Goal: Information Seeking & Learning: Learn about a topic

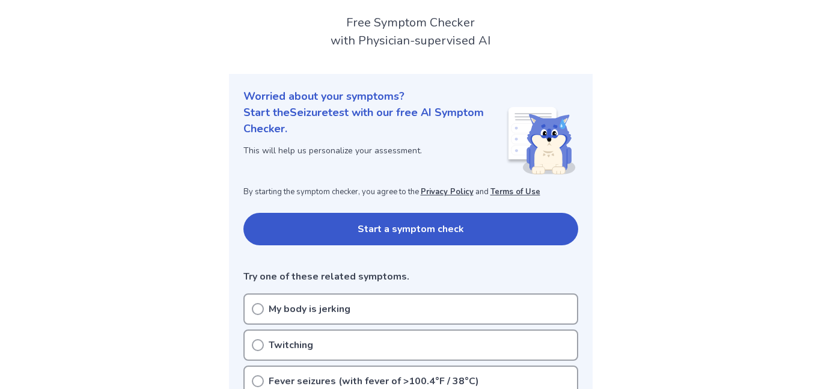
scroll to position [70, 0]
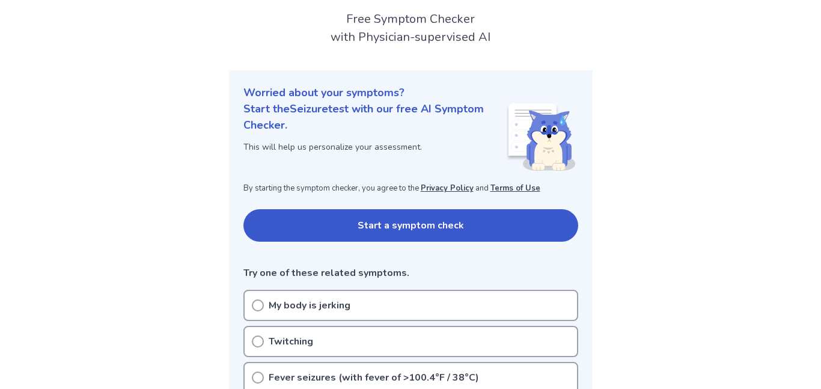
click at [349, 213] on button "Start a symptom check" at bounding box center [411, 225] width 335 height 32
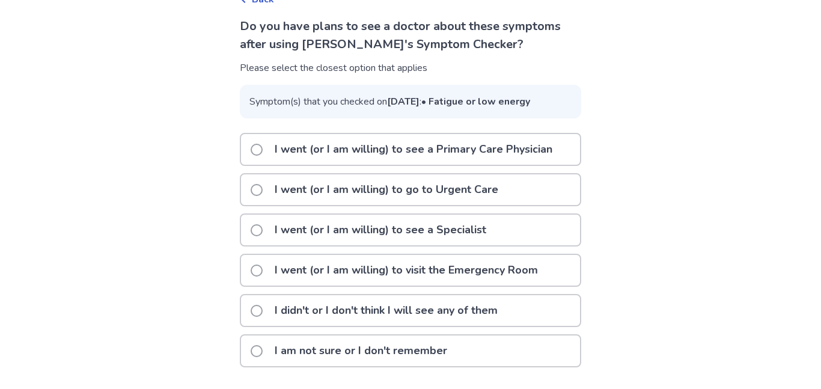
scroll to position [103, 0]
click at [307, 275] on p "I went (or I am willing) to visit the Emergency Room" at bounding box center [407, 270] width 278 height 31
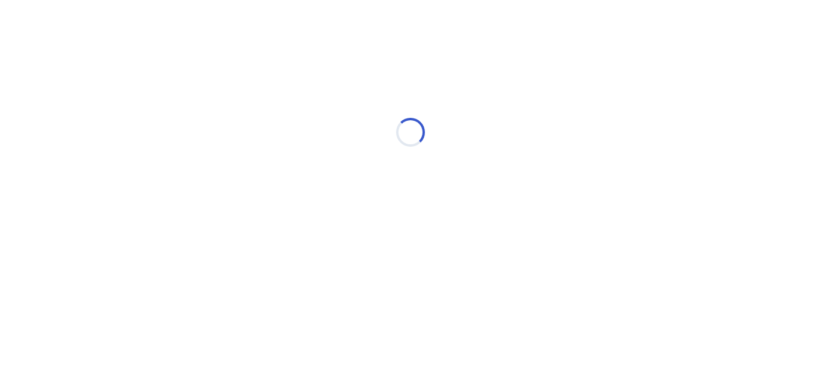
scroll to position [0, 0]
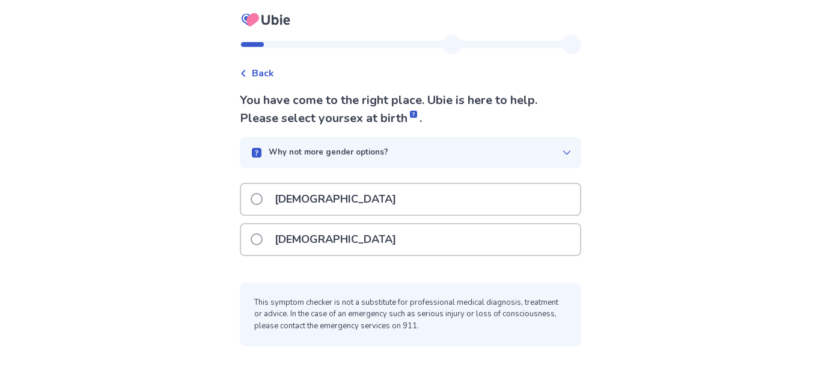
click at [327, 238] on div "[DEMOGRAPHIC_DATA]" at bounding box center [410, 239] width 339 height 31
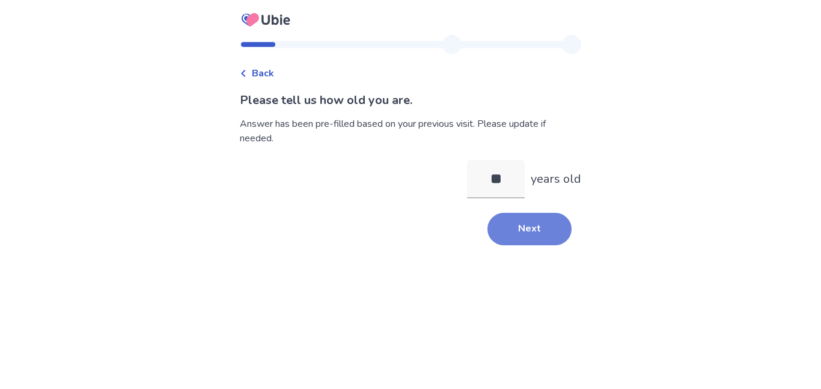
click at [530, 230] on button "Next" at bounding box center [530, 229] width 84 height 32
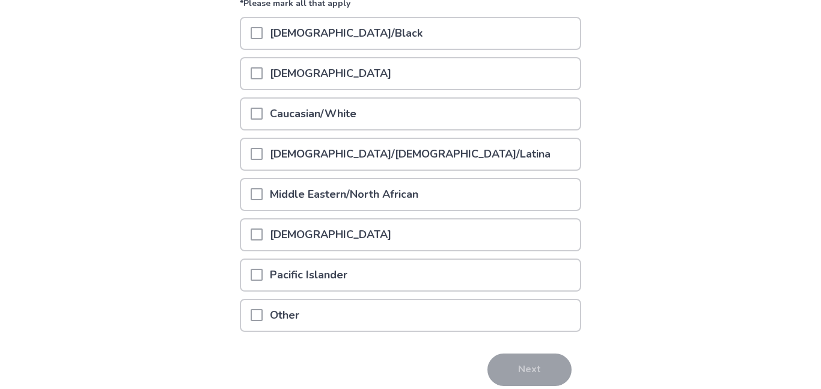
scroll to position [171, 0]
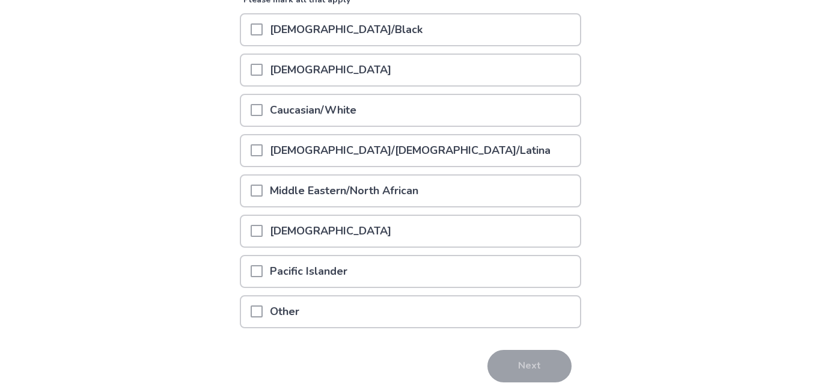
click at [251, 235] on div "[DEMOGRAPHIC_DATA]" at bounding box center [410, 231] width 339 height 31
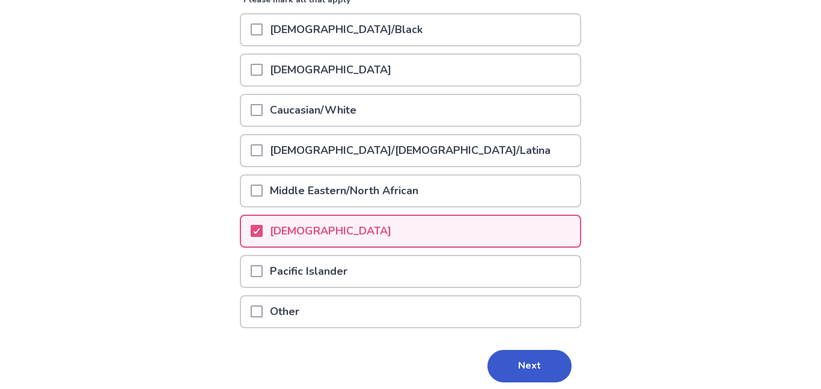
click at [263, 116] on div at bounding box center [257, 110] width 12 height 31
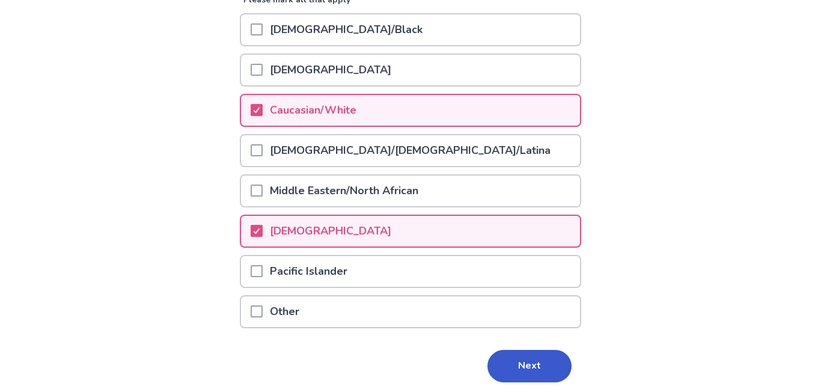
click at [391, 158] on p "Hispanic/Latino/Latina" at bounding box center [410, 150] width 295 height 31
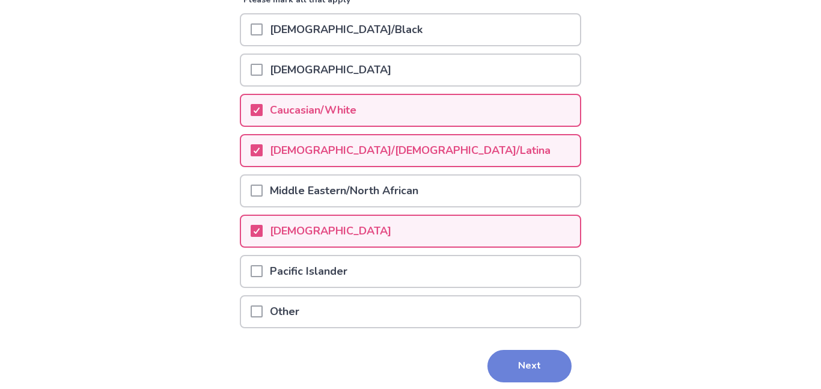
click at [509, 354] on button "Next" at bounding box center [530, 366] width 84 height 32
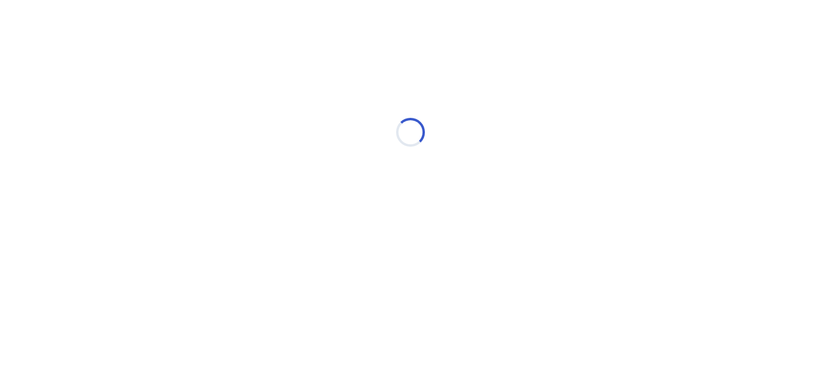
scroll to position [0, 0]
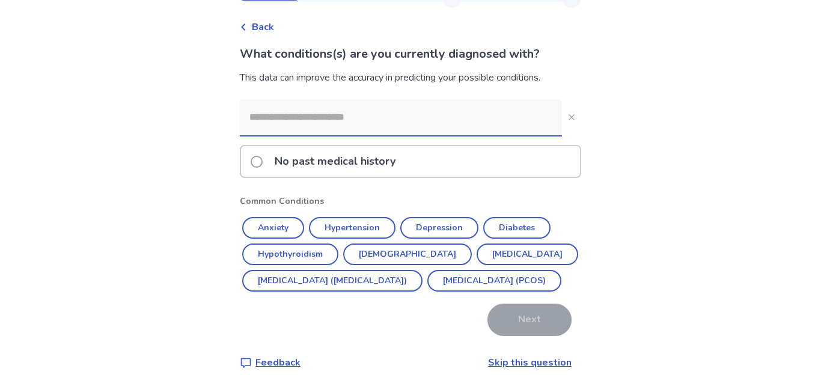
scroll to position [73, 0]
click at [523, 358] on link "Skip this question" at bounding box center [530, 362] width 84 height 13
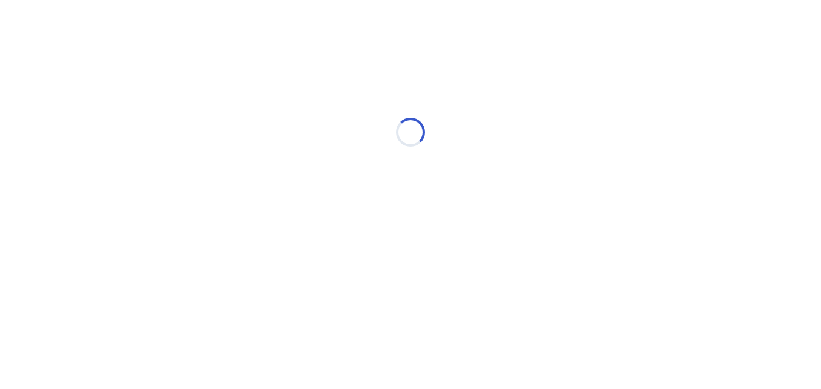
scroll to position [0, 0]
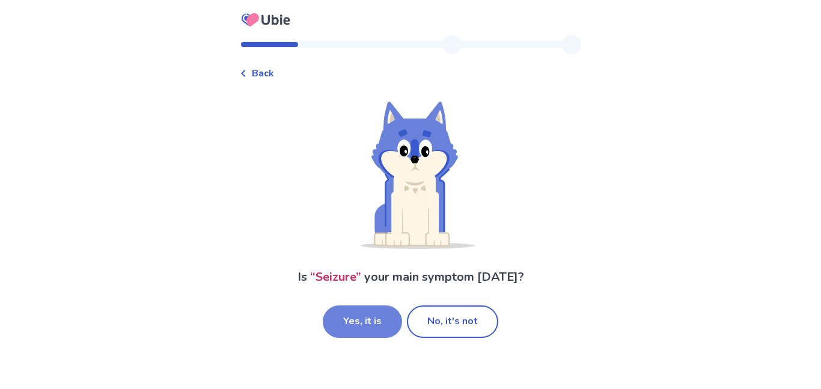
click at [359, 319] on button "Yes, it is" at bounding box center [362, 321] width 79 height 32
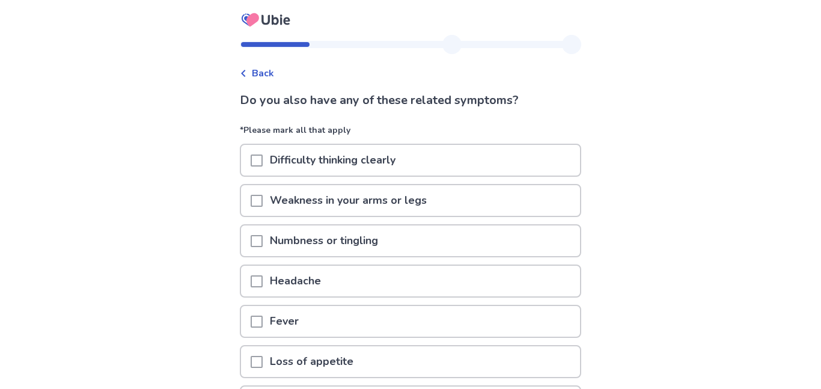
click at [376, 156] on p "Difficulty thinking clearly" at bounding box center [333, 160] width 140 height 31
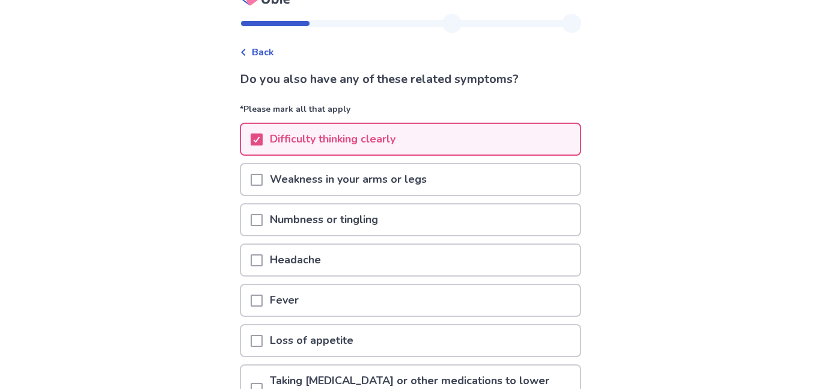
scroll to position [23, 0]
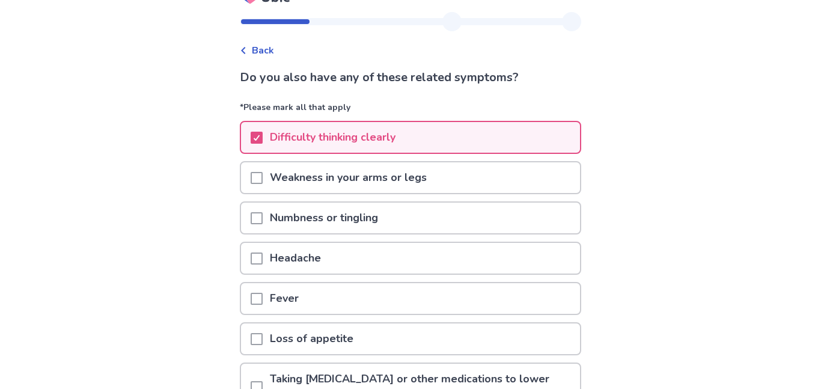
click at [360, 182] on p "Weakness in your arms or legs" at bounding box center [348, 177] width 171 height 31
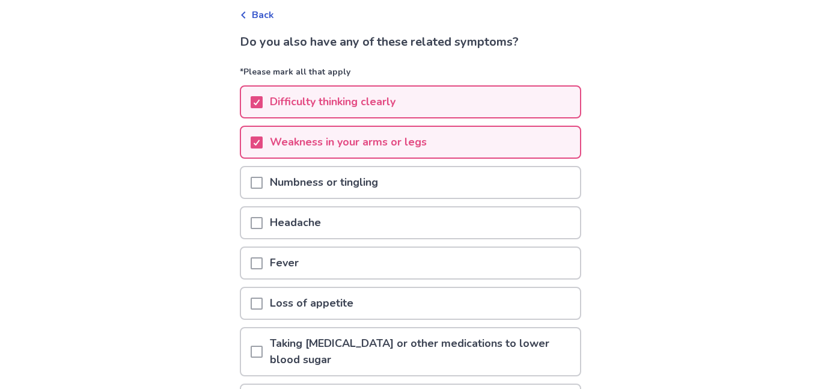
scroll to position [69, 0]
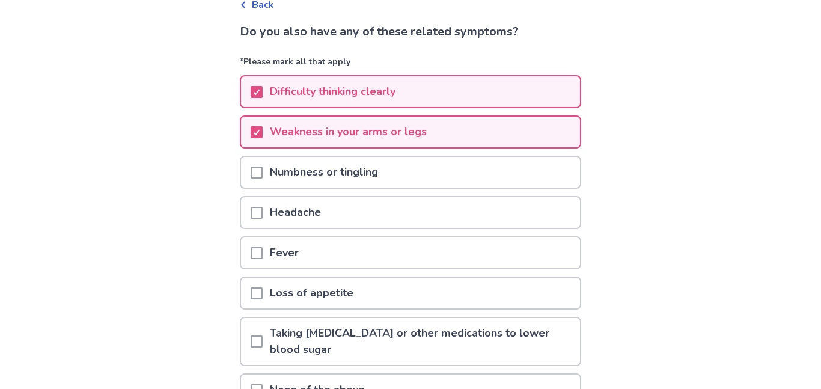
click at [360, 182] on p "Numbness or tingling" at bounding box center [324, 172] width 123 height 31
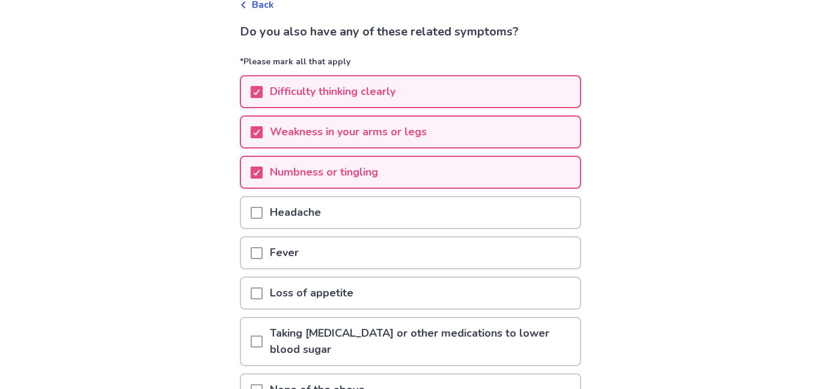
click at [331, 293] on p "Loss of appetite" at bounding box center [312, 293] width 98 height 31
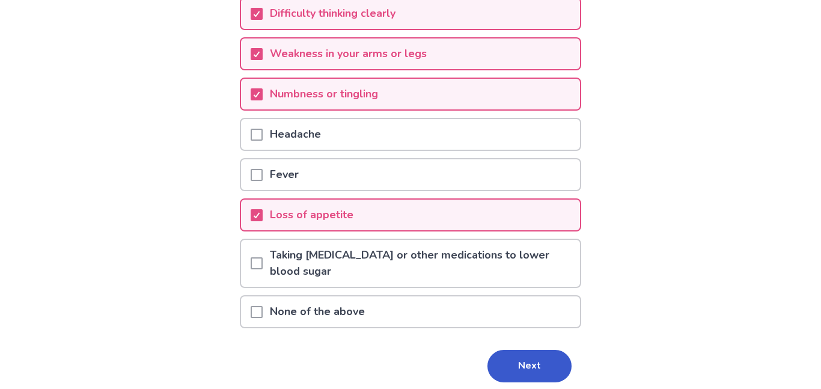
scroll to position [164, 0]
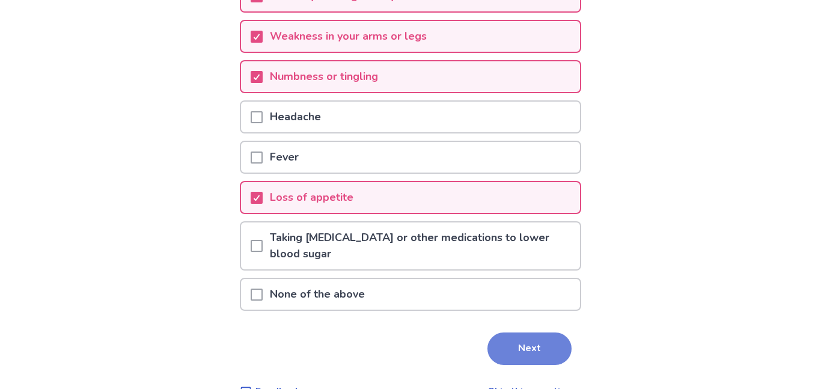
click at [504, 333] on button "Next" at bounding box center [530, 349] width 84 height 32
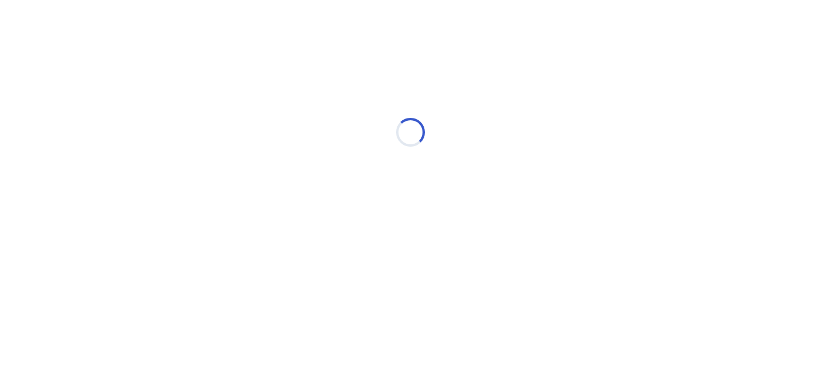
select select "*"
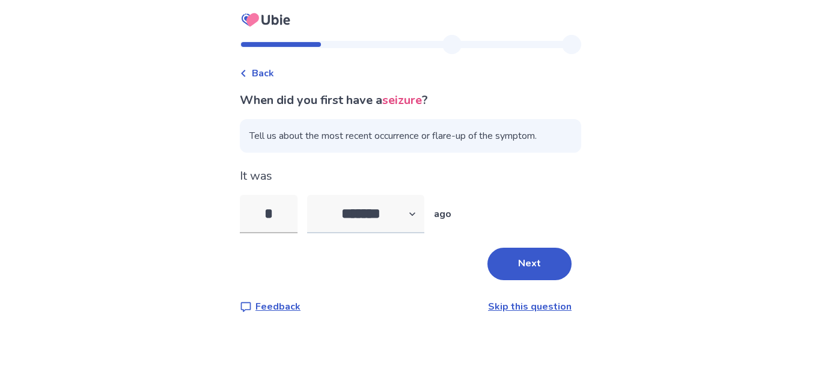
type input "*"
click at [402, 198] on select "******* ****** ******* ******** *******" at bounding box center [365, 214] width 117 height 38
select select "*"
click at [314, 195] on select "******* ****** ******* ******** *******" at bounding box center [365, 214] width 117 height 38
click at [282, 206] on input "*" at bounding box center [269, 214] width 58 height 38
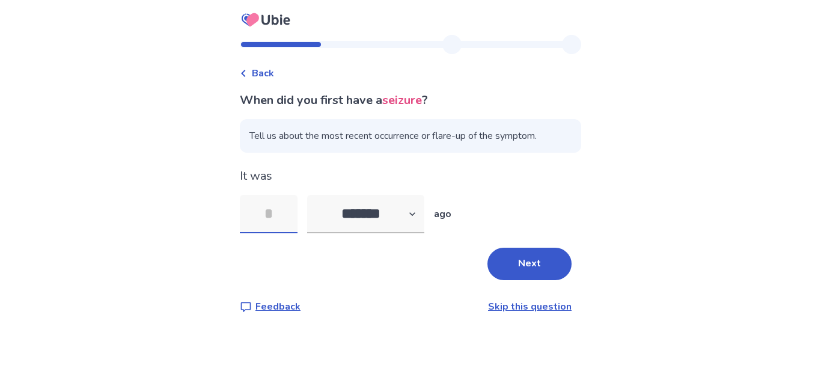
type input "*"
click at [503, 248] on button "Next" at bounding box center [530, 264] width 84 height 32
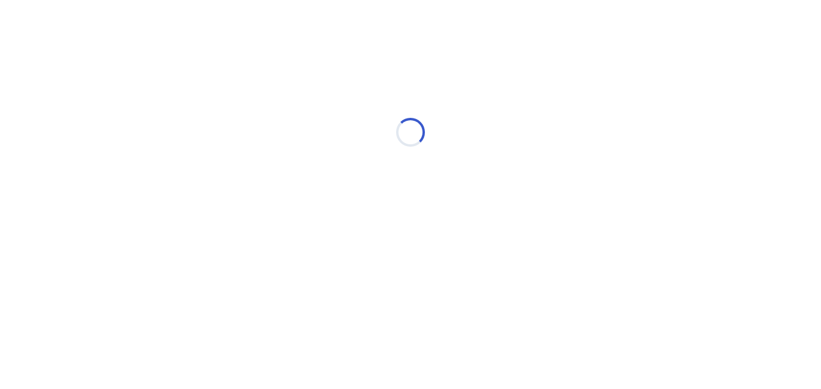
select select "*"
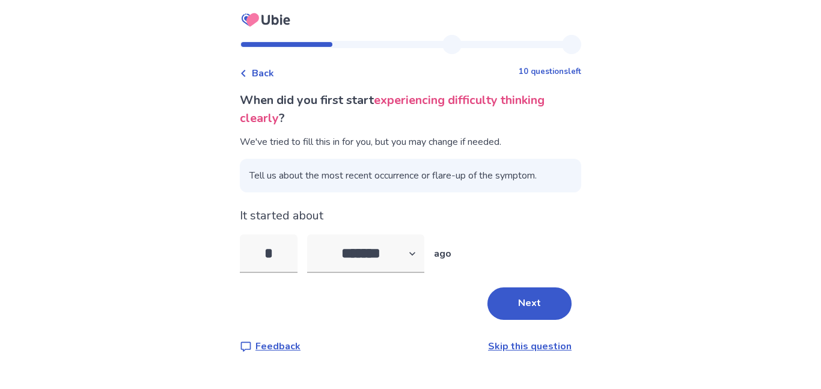
click at [516, 242] on div "* ******* ****** ******* ******** ******* ago" at bounding box center [411, 253] width 342 height 38
click at [296, 251] on input "*" at bounding box center [269, 253] width 58 height 38
type input "*"
click at [506, 310] on button "Next" at bounding box center [530, 303] width 84 height 32
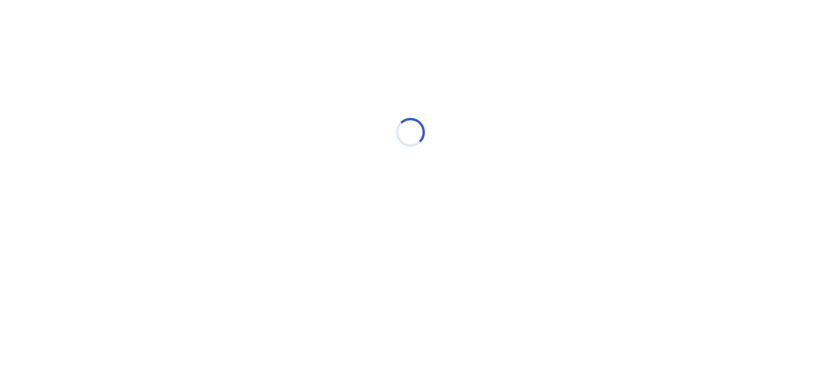
select select "*"
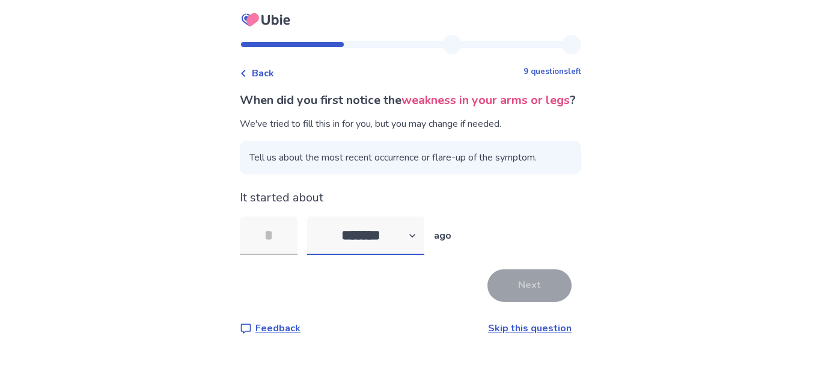
click at [344, 239] on select "******* ****** ******* ******** *******" at bounding box center [365, 235] width 117 height 38
select select "*"
click at [314, 234] on select "******* ****** ******* ******** *******" at bounding box center [365, 235] width 117 height 38
click at [298, 242] on input "tel" at bounding box center [269, 235] width 58 height 38
type input "*"
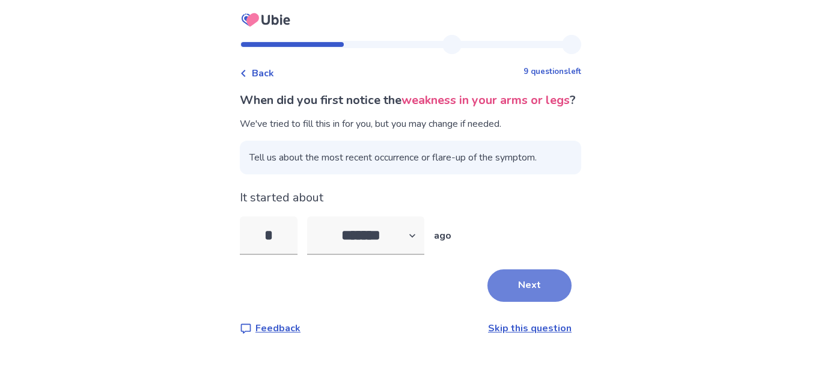
click at [517, 302] on button "Next" at bounding box center [530, 285] width 84 height 32
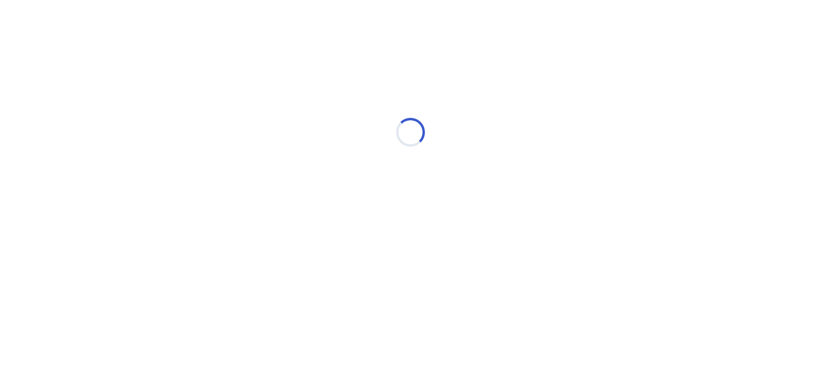
select select "*"
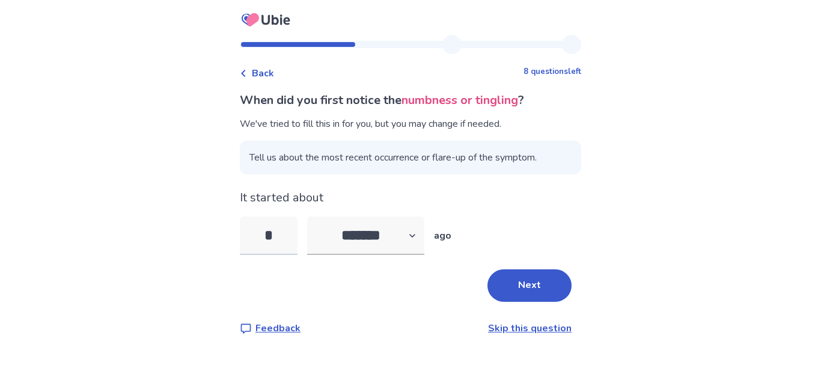
drag, startPoint x: 287, startPoint y: 234, endPoint x: 251, endPoint y: 236, distance: 35.5
click at [251, 236] on input "*" at bounding box center [269, 235] width 58 height 38
type input "*"
click at [534, 281] on button "Next" at bounding box center [530, 285] width 84 height 32
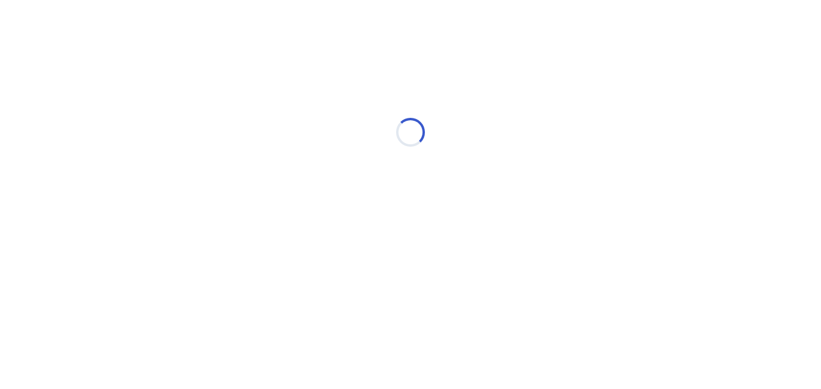
select select "*"
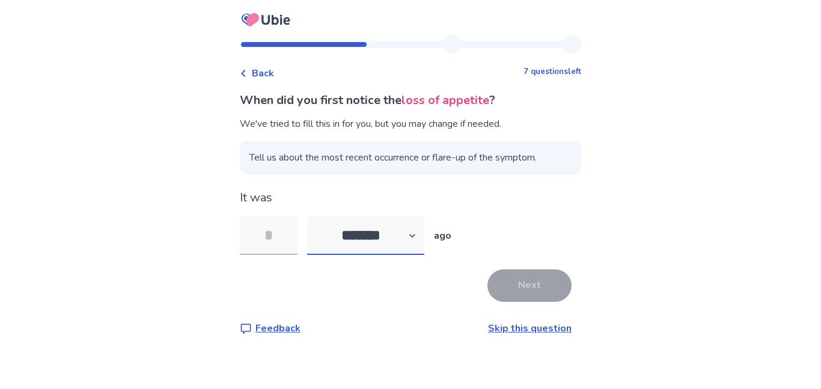
click at [420, 245] on select "******* ****** ******* ******** *******" at bounding box center [365, 235] width 117 height 38
select select "*"
click at [314, 216] on select "******* ****** ******* ******** *******" at bounding box center [365, 235] width 117 height 38
click at [294, 226] on input "tel" at bounding box center [269, 235] width 58 height 38
type input "*"
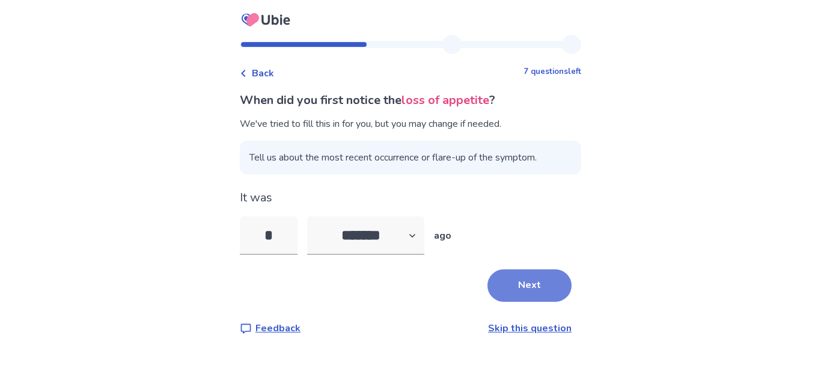
click at [517, 296] on button "Next" at bounding box center [530, 285] width 84 height 32
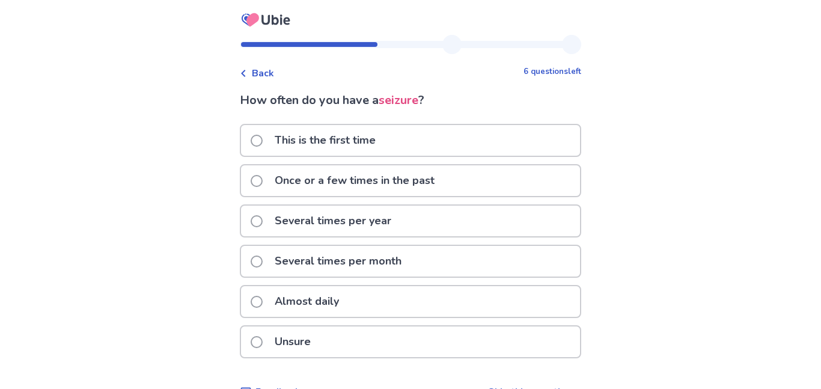
scroll to position [29, 0]
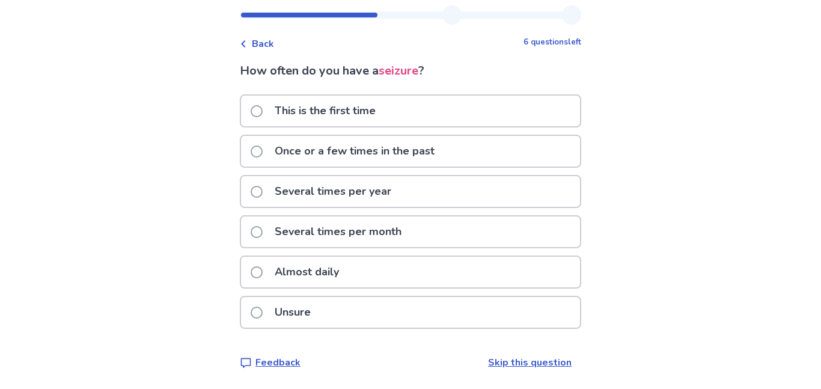
click at [499, 313] on div "Unsure" at bounding box center [410, 312] width 339 height 31
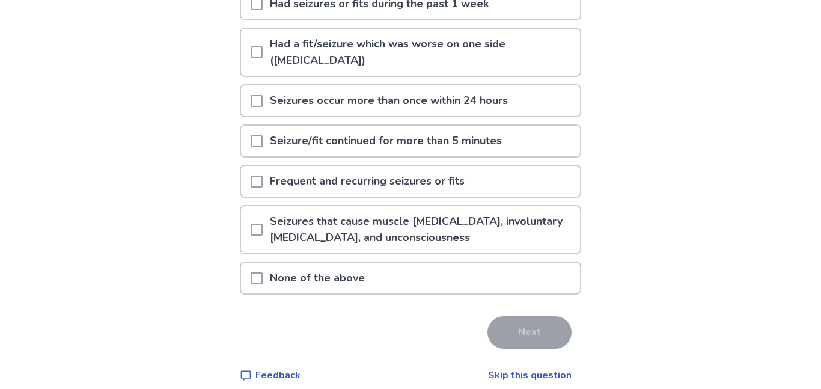
scroll to position [158, 0]
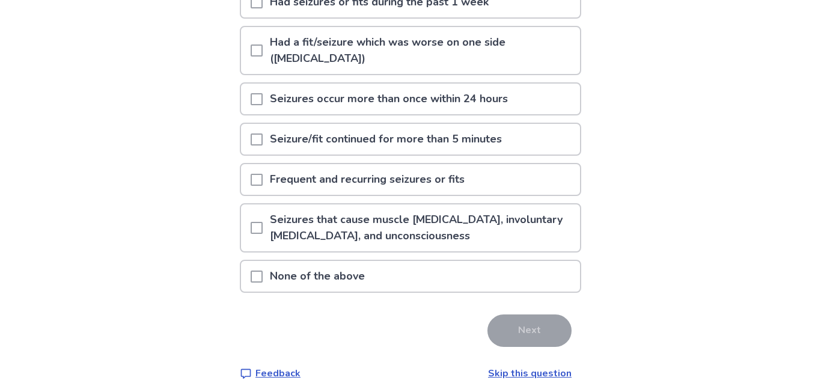
click at [500, 273] on div "None of the above" at bounding box center [410, 276] width 339 height 31
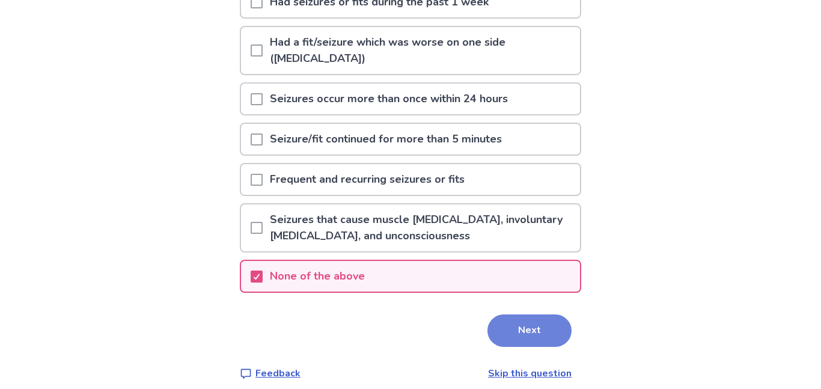
click at [521, 330] on button "Next" at bounding box center [530, 330] width 84 height 32
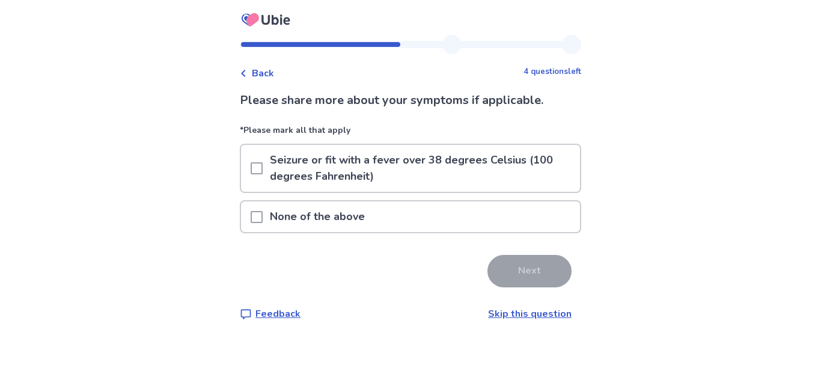
click at [477, 212] on div "None of the above" at bounding box center [410, 216] width 339 height 31
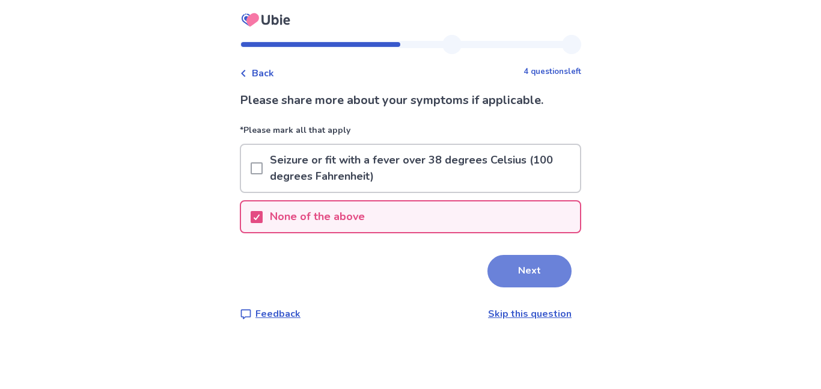
click at [527, 272] on button "Next" at bounding box center [530, 271] width 84 height 32
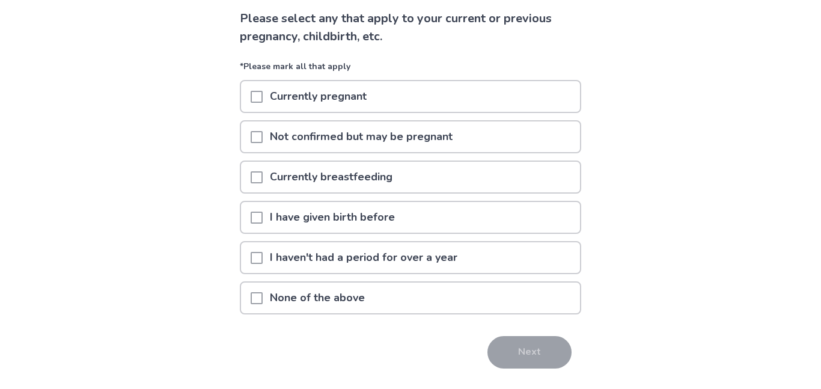
scroll to position [78, 0]
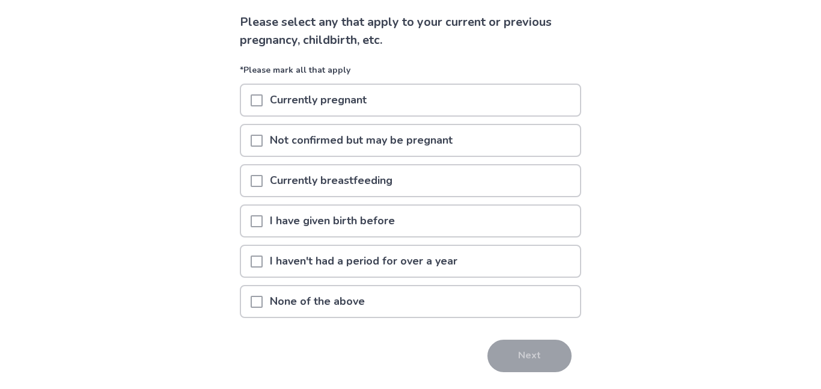
click at [512, 306] on div "None of the above" at bounding box center [410, 301] width 339 height 31
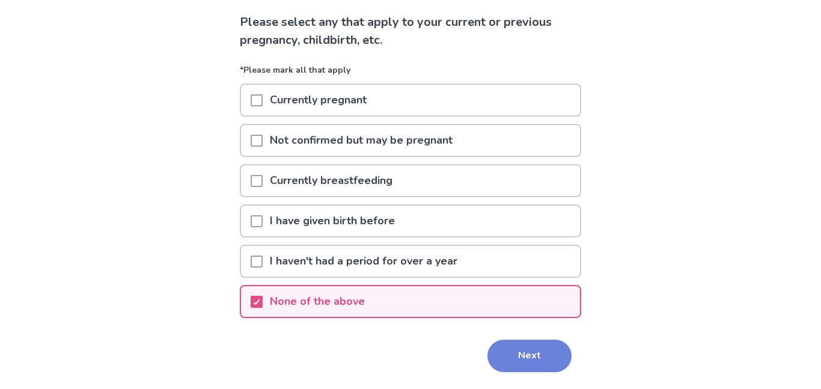
click at [524, 356] on button "Next" at bounding box center [530, 356] width 84 height 32
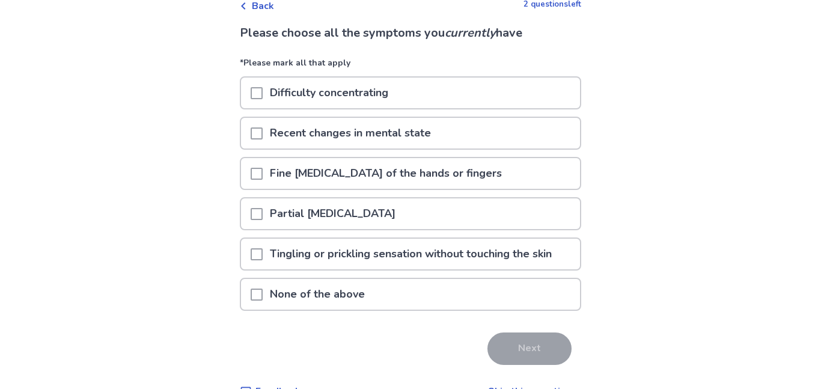
scroll to position [68, 0]
click at [491, 97] on div "Difficulty concentrating" at bounding box center [410, 92] width 339 height 31
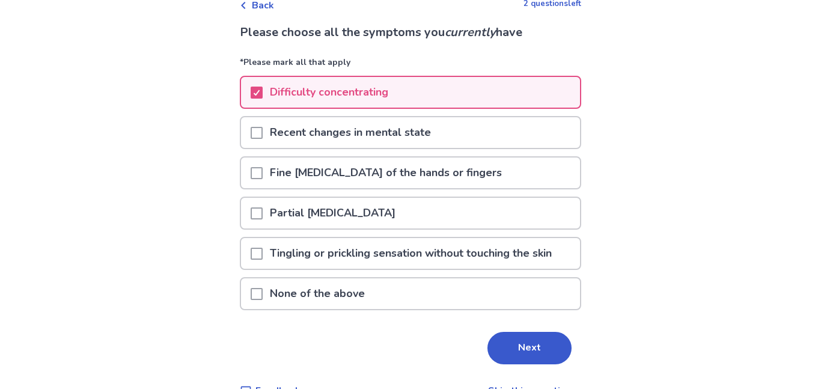
click at [476, 131] on div "Recent changes in mental state" at bounding box center [410, 132] width 339 height 31
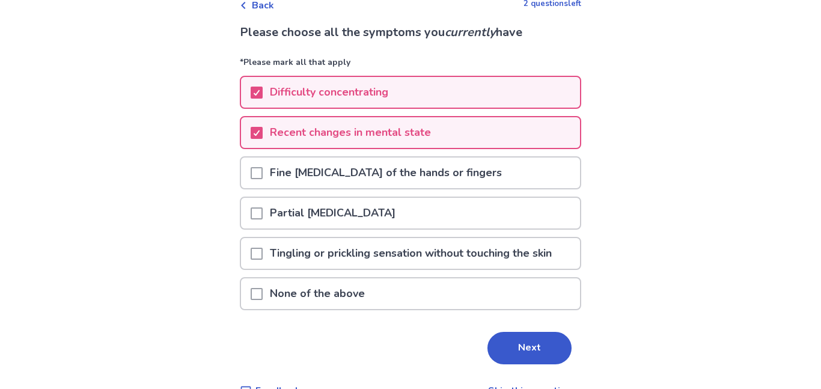
click at [449, 204] on div "Partial loss of vision" at bounding box center [410, 213] width 339 height 31
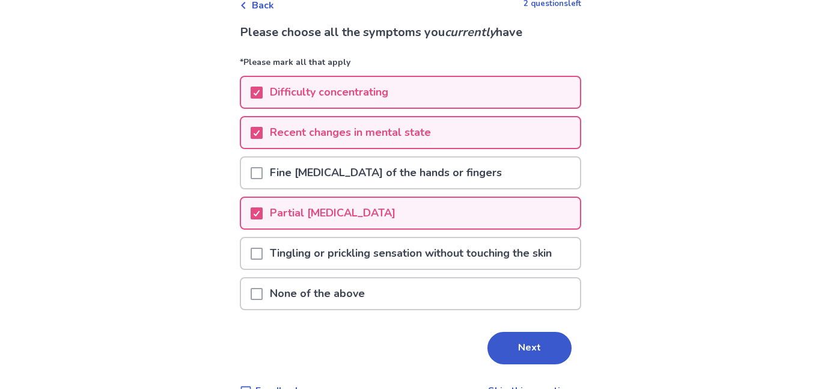
click at [449, 204] on div "Partial loss of vision" at bounding box center [410, 213] width 339 height 31
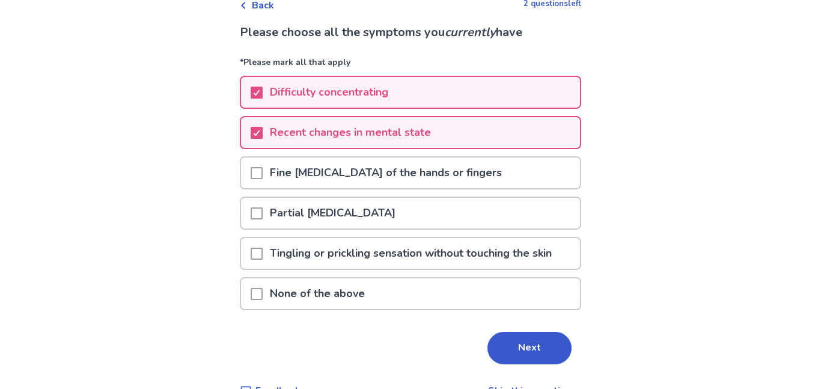
click at [449, 204] on div "Partial loss of vision" at bounding box center [410, 213] width 339 height 31
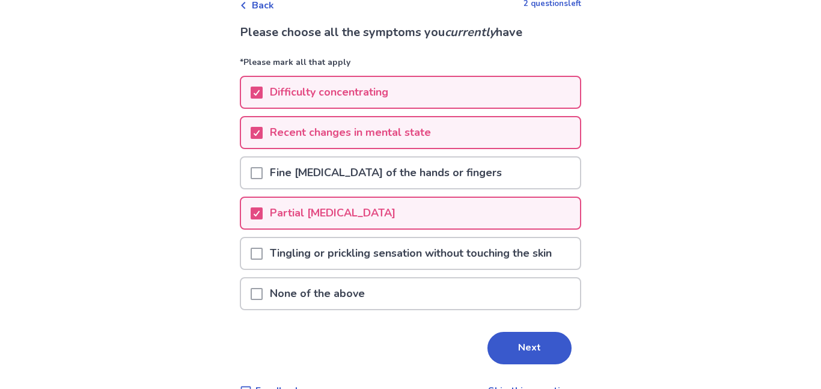
click at [449, 204] on div "Partial loss of vision" at bounding box center [410, 213] width 339 height 31
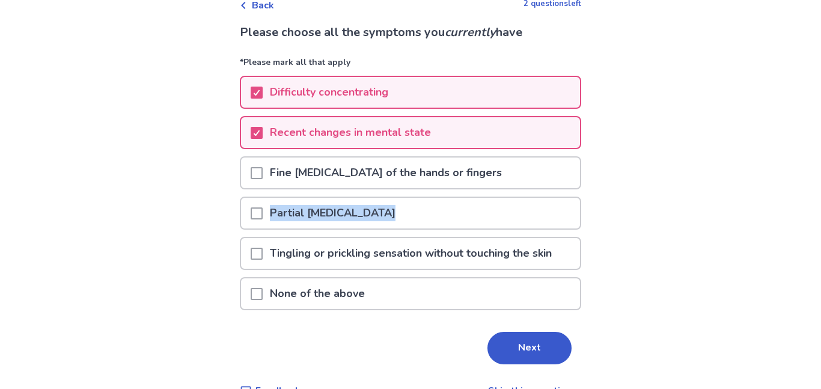
click at [449, 204] on div "Partial loss of vision" at bounding box center [410, 213] width 339 height 31
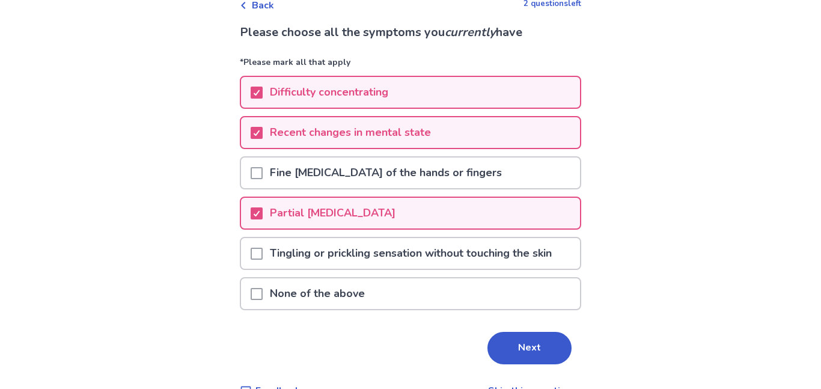
click at [459, 218] on div "Partial loss of vision" at bounding box center [410, 213] width 339 height 31
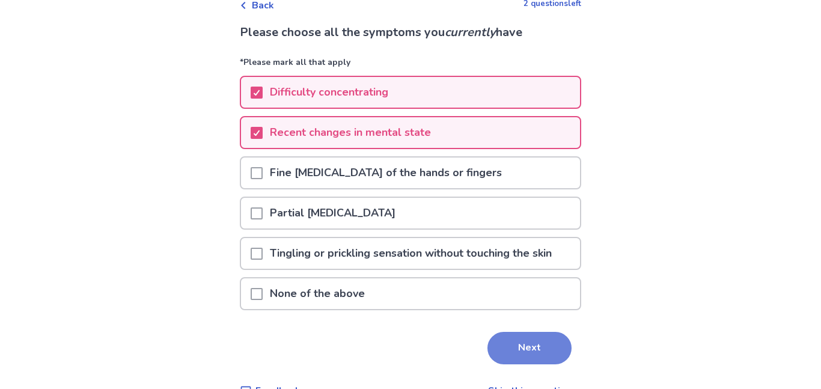
click at [516, 343] on button "Next" at bounding box center [530, 348] width 84 height 32
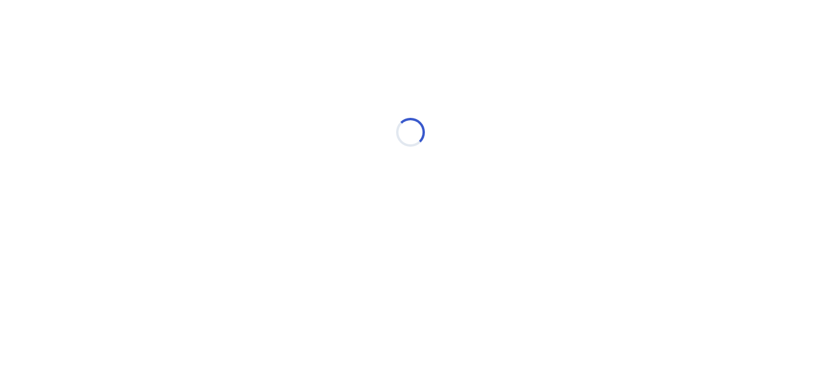
scroll to position [0, 0]
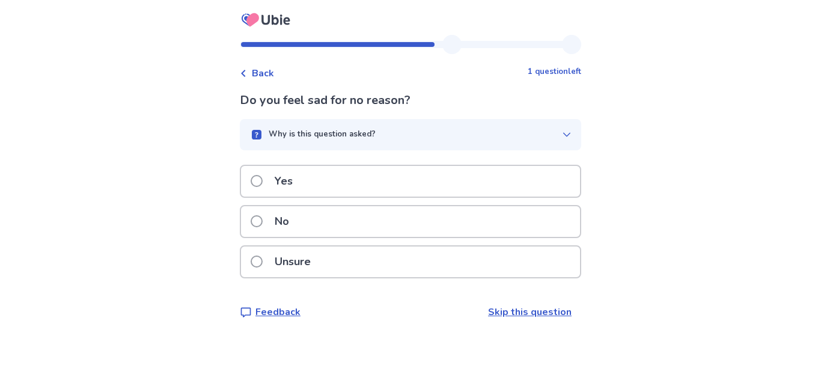
click at [482, 191] on div "Yes" at bounding box center [410, 181] width 339 height 31
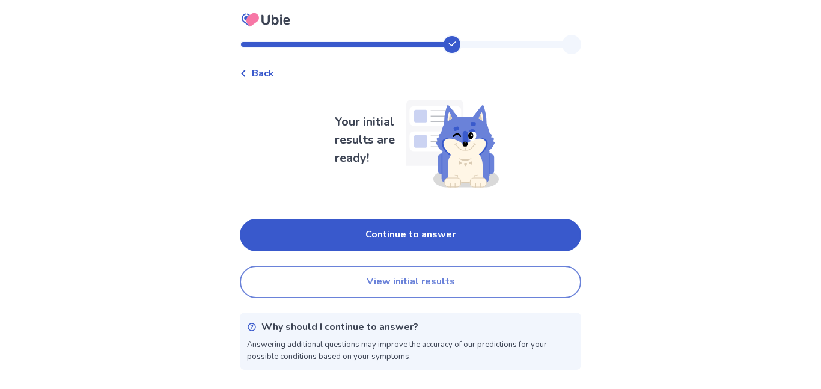
click at [470, 278] on button "View initial results" at bounding box center [411, 282] width 342 height 32
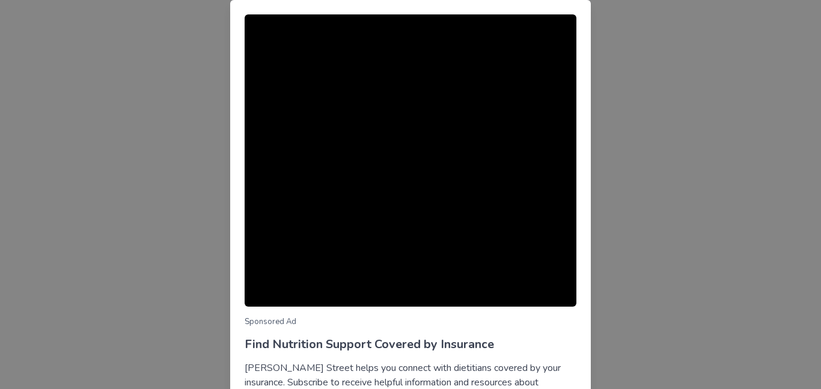
click at [648, 195] on div "Sponsored Ad Find Nutrition Support Covered by Insurance Berry Street helps you…" at bounding box center [410, 194] width 821 height 389
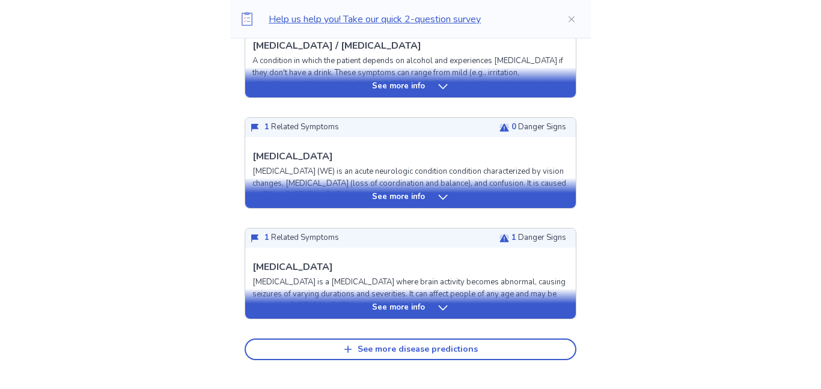
scroll to position [518, 0]
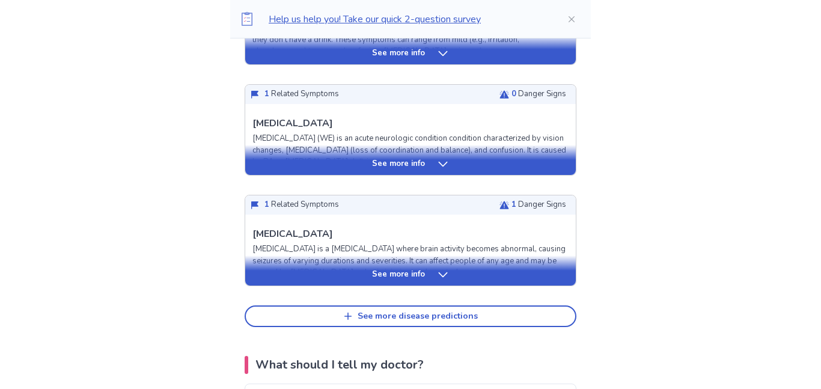
click at [529, 277] on div "See more info" at bounding box center [410, 275] width 331 height 12
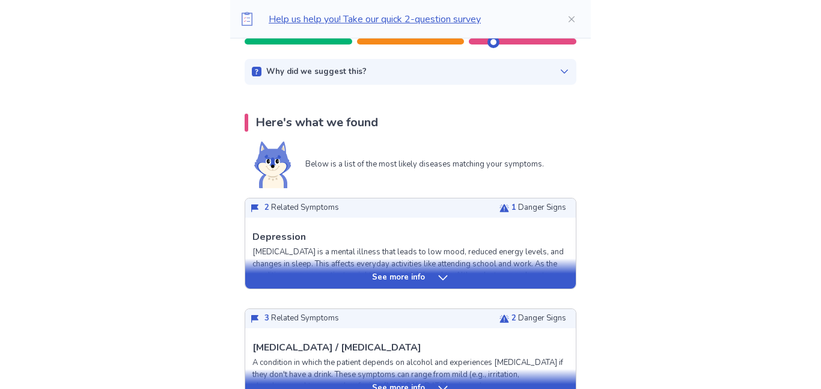
scroll to position [0, 0]
